Goal: Task Accomplishment & Management: Manage account settings

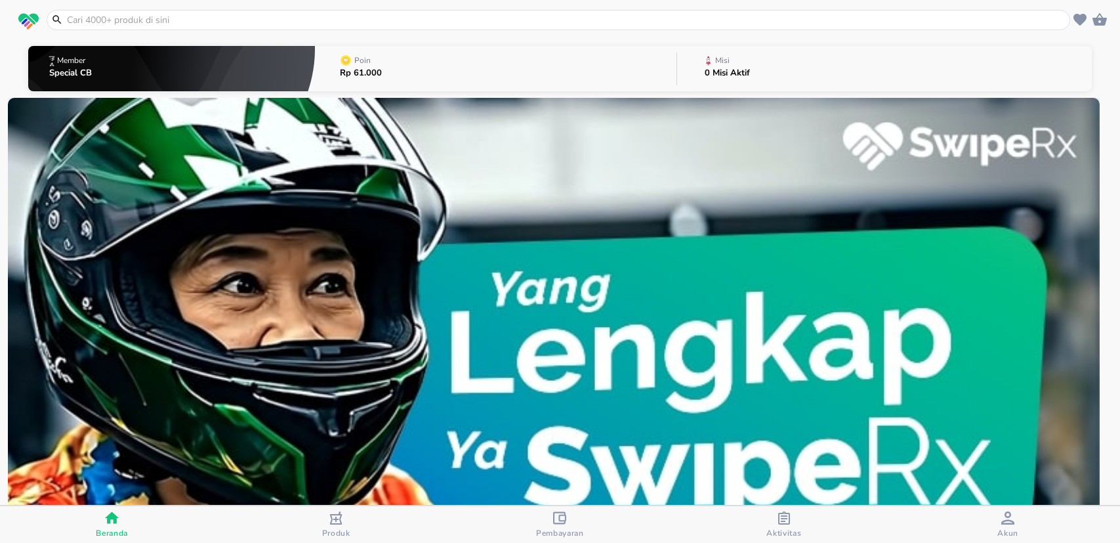
click at [998, 516] on div "Akun" at bounding box center [1007, 524] width 21 height 27
